Goal: Task Accomplishment & Management: Complete application form

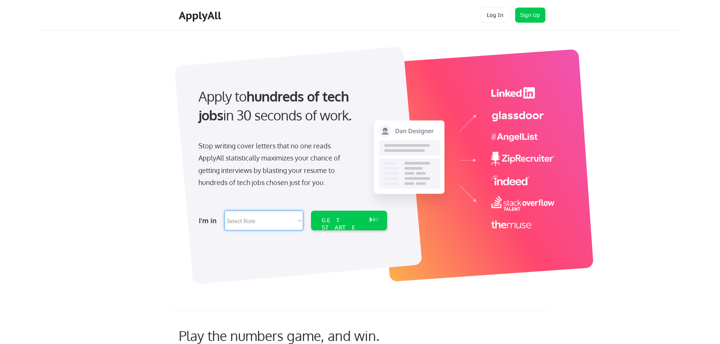
click at [298, 222] on select "Select Role Software Engineering Product Management Customer Success Sales UI/U…" at bounding box center [264, 221] width 79 height 20
select select ""it_security""
click at [225, 211] on select "Select Role Software Engineering Product Management Customer Success Sales UI/U…" at bounding box center [264, 221] width 79 height 20
select select ""it_security""
click at [301, 220] on select "Select Role Software Engineering Product Management Customer Success Sales UI/U…" at bounding box center [264, 221] width 79 height 20
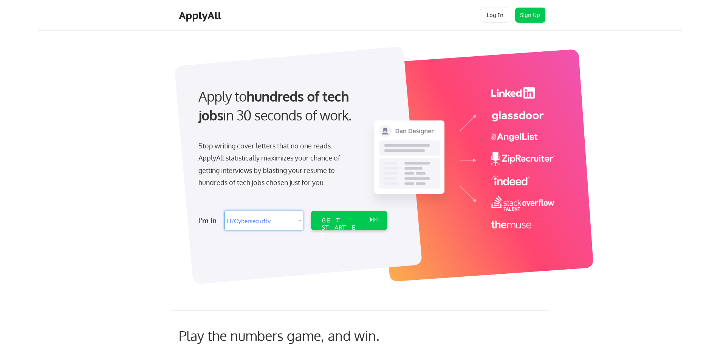
select select ""product""
click at [225, 211] on select "Select Role Software Engineering Product Management Customer Success Sales UI/U…" at bounding box center [264, 221] width 79 height 20
select select ""product""
click at [301, 220] on select "Select Role Software Engineering Product Management Customer Success Sales UI/U…" at bounding box center [264, 221] width 79 height 20
select select ""engineering""
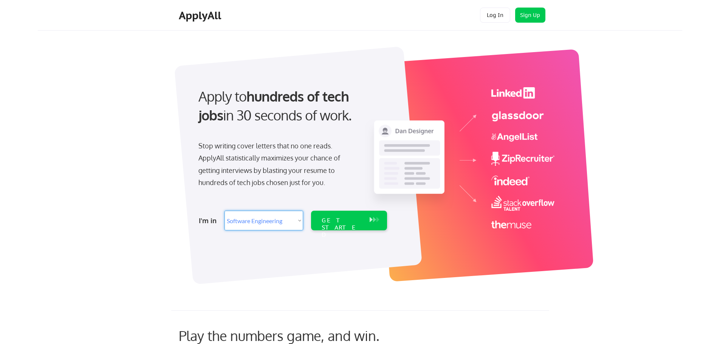
click at [225, 211] on select "Select Role Software Engineering Product Management Customer Success Sales UI/U…" at bounding box center [264, 221] width 79 height 20
select select ""engineering""
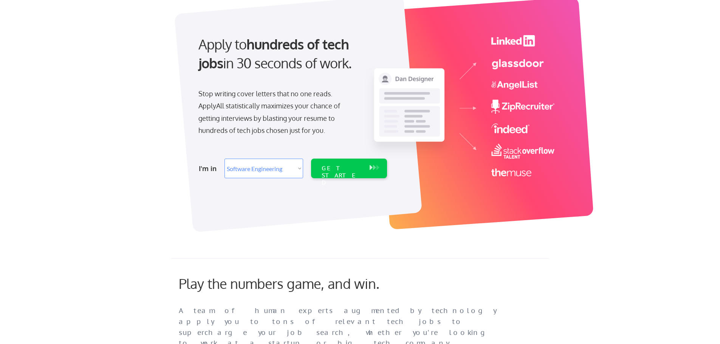
scroll to position [76, 0]
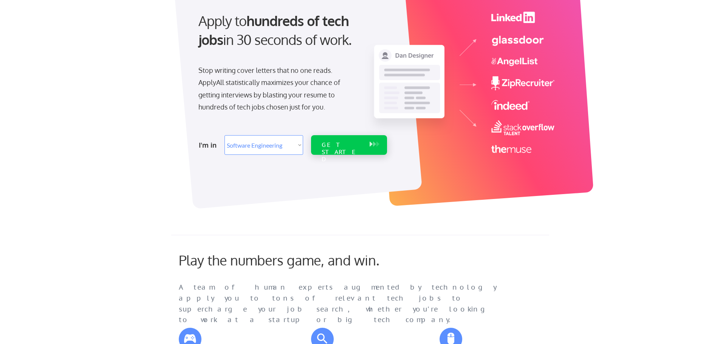
click at [336, 145] on div "GET STARTED" at bounding box center [342, 152] width 40 height 22
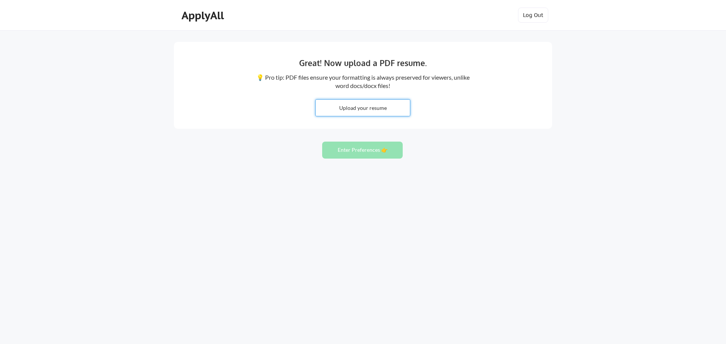
click at [345, 113] on input "file" at bounding box center [363, 108] width 94 height 16
type input "C:\fakepath\Tafadzwa Utete CV.pdf"
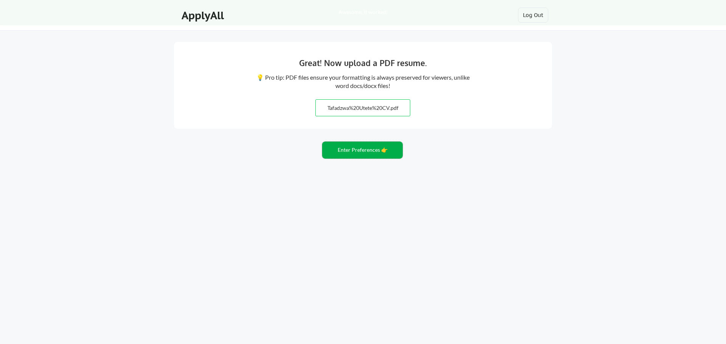
click at [361, 152] on button "Enter Preferences 👉" at bounding box center [362, 150] width 81 height 17
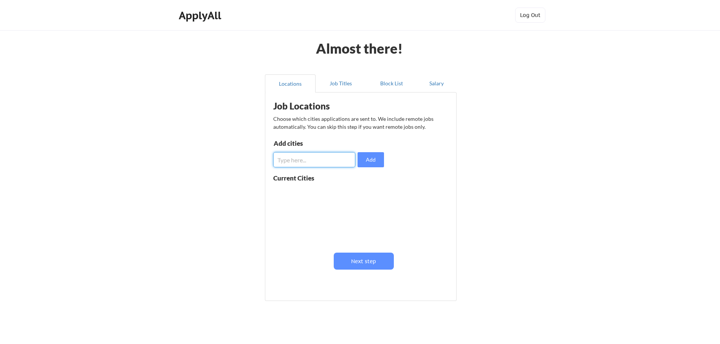
click at [298, 163] on input "input" at bounding box center [314, 159] width 82 height 15
type input "W"
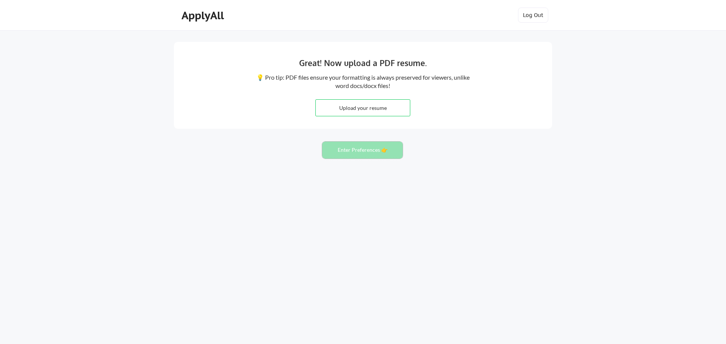
click at [361, 149] on button "Enter Preferences 👉" at bounding box center [362, 150] width 81 height 17
click at [373, 110] on input "file" at bounding box center [363, 108] width 94 height 16
type input "C:\fakepath\Tafadzwa Utete CV.pdf"
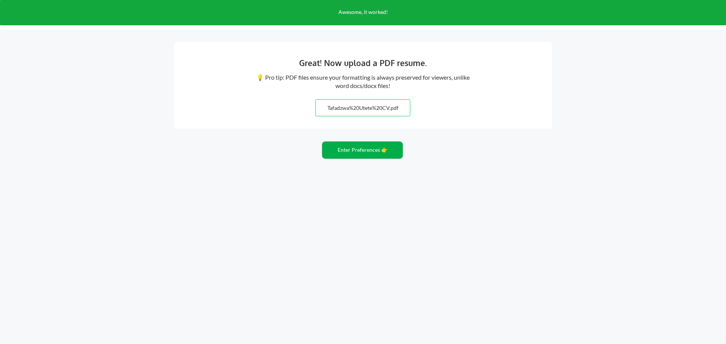
click at [370, 150] on button "Enter Preferences 👉" at bounding box center [362, 150] width 81 height 17
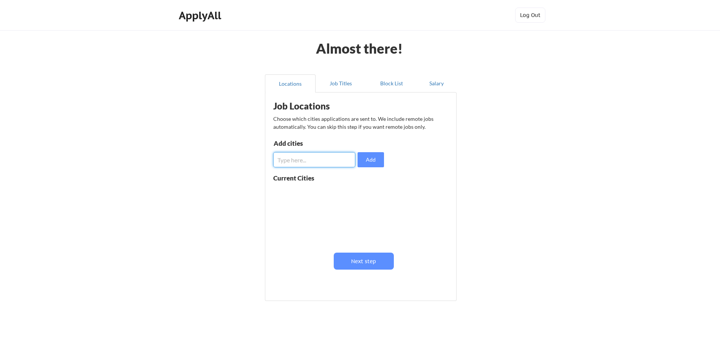
click at [324, 159] on input "input" at bounding box center [314, 159] width 82 height 15
click at [298, 162] on input "input" at bounding box center [314, 159] width 82 height 15
type input "Harare, Zimbabwe"
click at [370, 164] on button "Add" at bounding box center [371, 159] width 26 height 15
click at [299, 192] on div "Harare, Zimbabwe" at bounding box center [298, 203] width 50 height 29
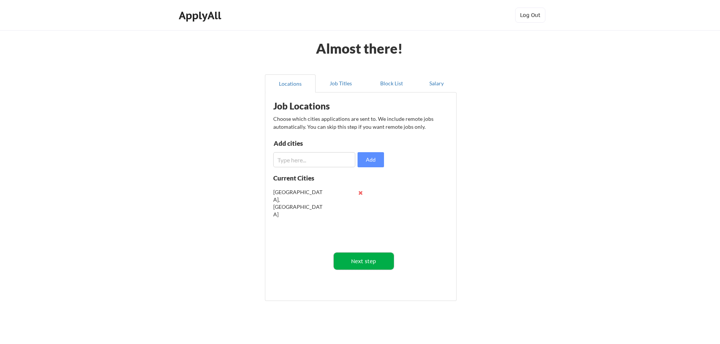
click at [363, 259] on button "Next step" at bounding box center [364, 261] width 60 height 17
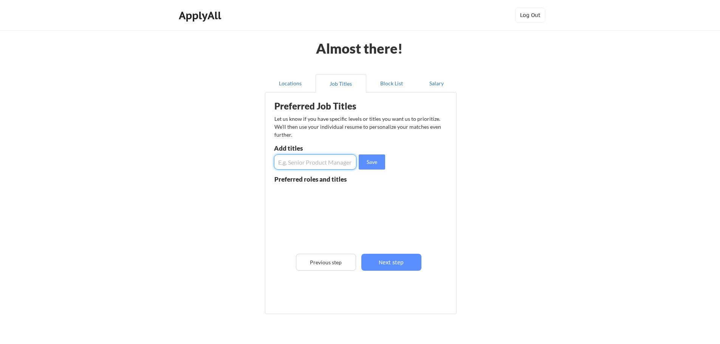
click at [314, 165] on input "input" at bounding box center [315, 162] width 82 height 15
type input "Software Developer"
click at [374, 163] on button "Save" at bounding box center [372, 162] width 26 height 15
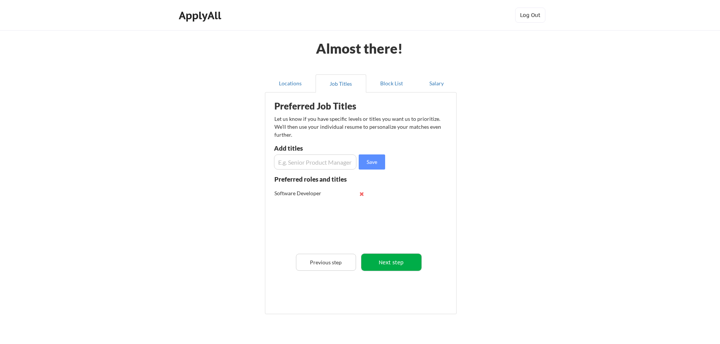
click at [397, 261] on button "Next step" at bounding box center [391, 262] width 60 height 17
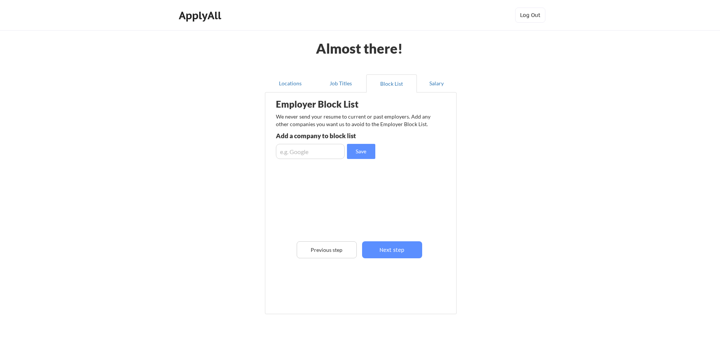
click at [314, 150] on input "input" at bounding box center [310, 151] width 69 height 15
type input "TSL Limited"
click at [364, 149] on button "Save" at bounding box center [361, 151] width 28 height 15
click at [395, 251] on button "Next step" at bounding box center [392, 250] width 60 height 17
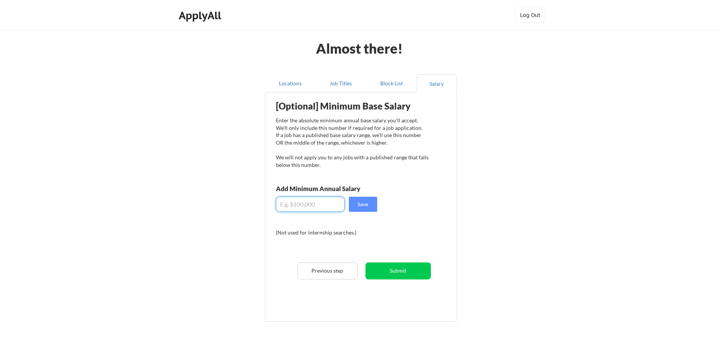
click at [315, 204] on input "input" at bounding box center [310, 204] width 69 height 15
type input "$15,000"
click at [371, 201] on button "Save" at bounding box center [363, 204] width 28 height 15
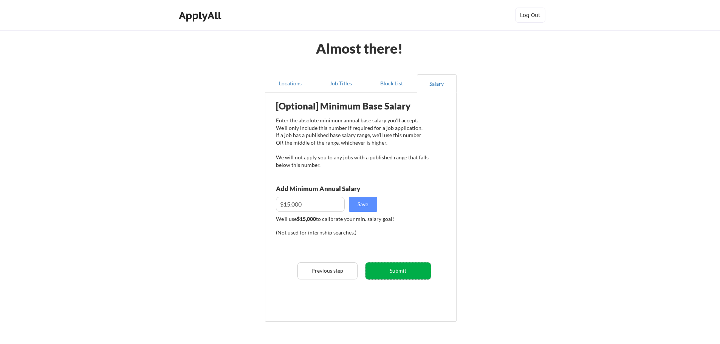
click at [395, 274] on button "Submit" at bounding box center [398, 271] width 65 height 17
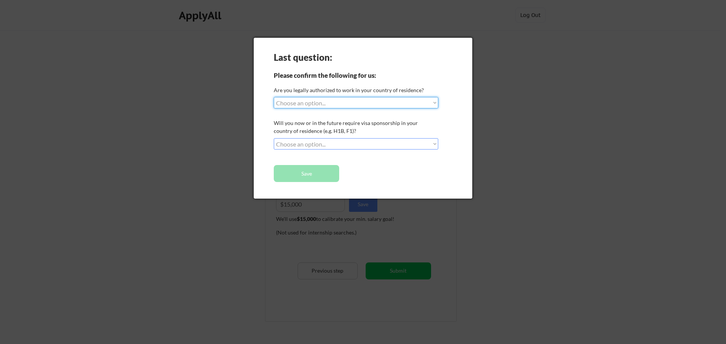
click at [319, 104] on select "Choose an option... Yes, I am a US Citizen Yes, I am a Canadian Citizen Yes, I …" at bounding box center [356, 102] width 164 height 11
select select ""no__i_am_not__yet__authorized""
click at [274, 97] on select "Choose an option... Yes, I am a US Citizen Yes, I am a Canadian Citizen Yes, I …" at bounding box center [356, 102] width 164 height 11
click at [433, 143] on select "Choose an option... No, I will not need sponsorship Yes, I will need sponsorship" at bounding box center [356, 143] width 164 height 11
select select ""yes__i_will_need_sponsorship""
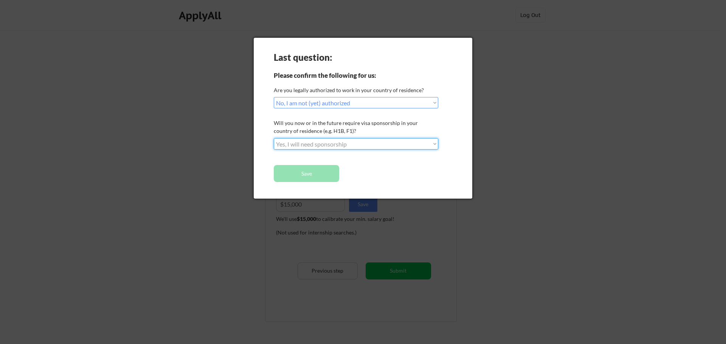
click at [274, 138] on select "Choose an option... No, I will not need sponsorship Yes, I will need sponsorship" at bounding box center [356, 143] width 164 height 11
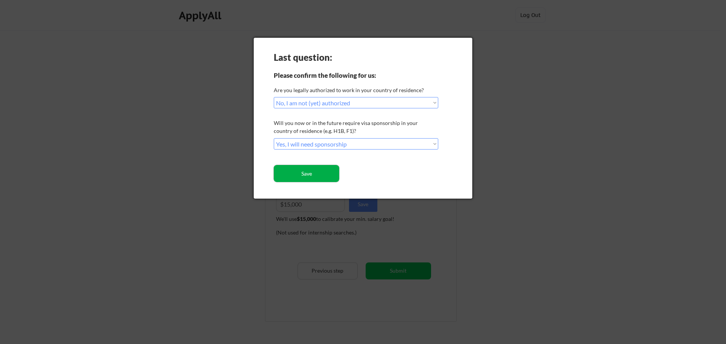
click at [324, 179] on button "Save" at bounding box center [306, 173] width 65 height 17
